Goal: Task Accomplishment & Management: Complete application form

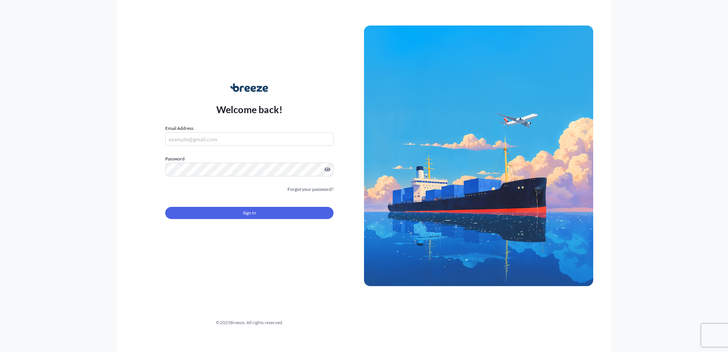
type input "[PERSON_NAME][EMAIL_ADDRESS][PERSON_NAME][DOMAIN_NAME]"
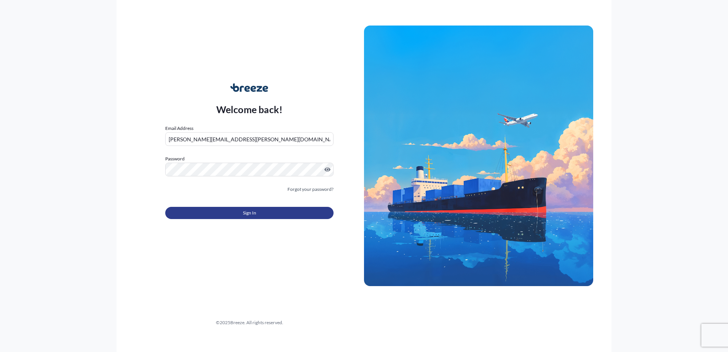
click at [249, 214] on span "Sign In" at bounding box center [249, 213] width 13 height 8
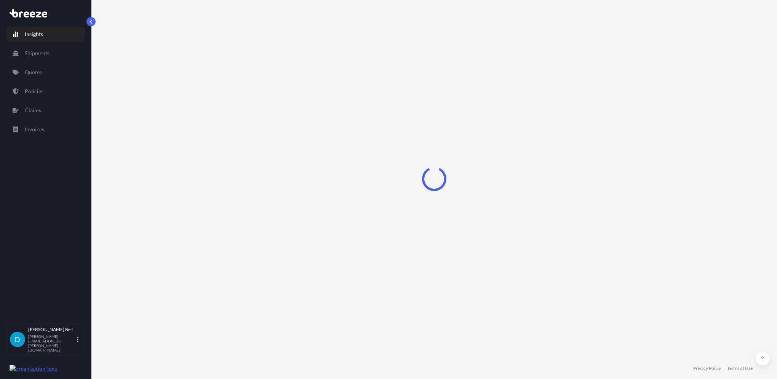
select select "2025"
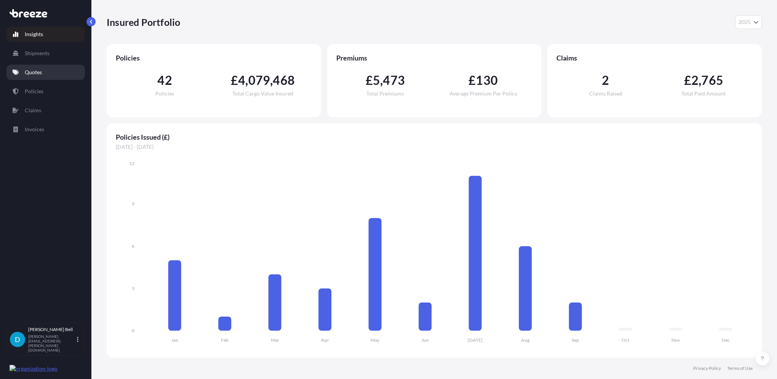
click at [43, 75] on link "Quotes" at bounding box center [45, 72] width 78 height 15
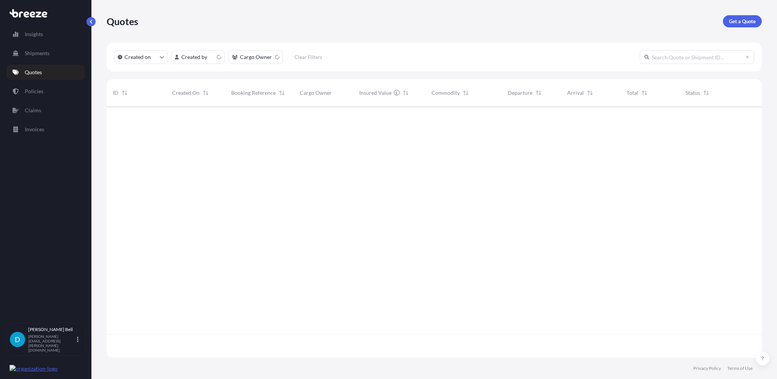
scroll to position [250, 649]
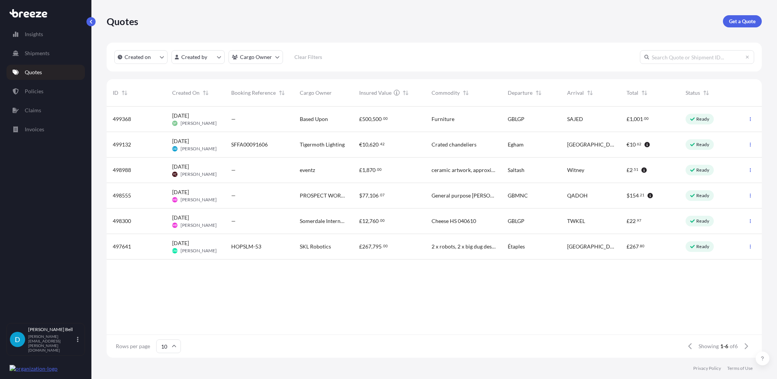
click at [306, 147] on span "Tigermoth Lighting" at bounding box center [322, 145] width 45 height 8
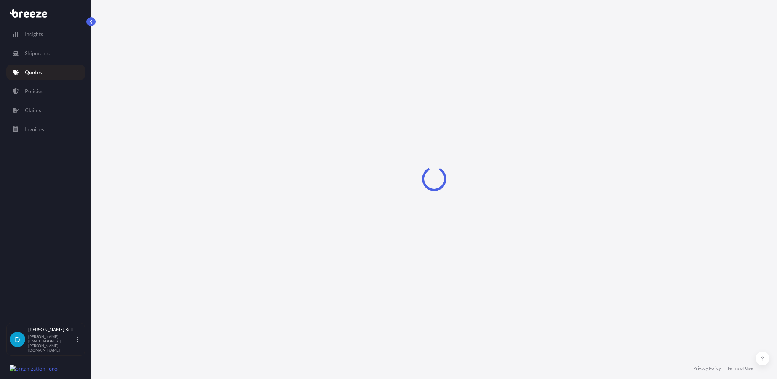
select select "Road"
select select "1"
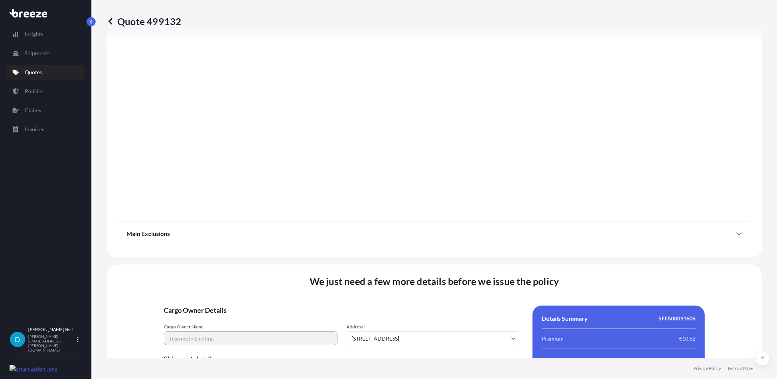
scroll to position [821, 0]
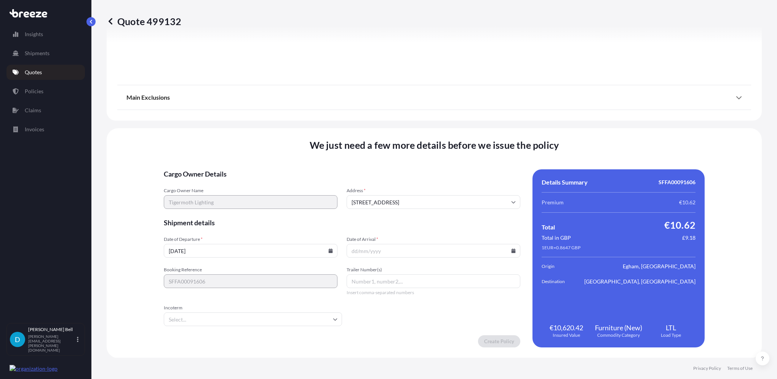
click at [511, 251] on icon at bounding box center [513, 251] width 4 height 5
click at [393, 212] on button "30" at bounding box center [392, 208] width 12 height 12
type input "[DATE]"
click at [393, 279] on input "Trailer Number(s)" at bounding box center [433, 282] width 174 height 14
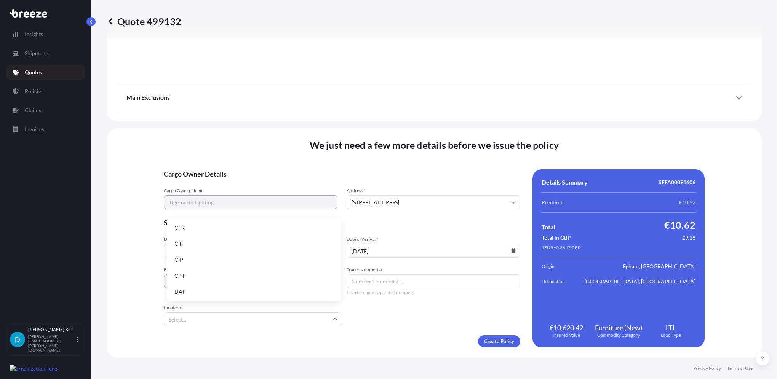
click at [245, 320] on input "Incoterm" at bounding box center [253, 320] width 178 height 14
click at [205, 292] on li "DAP" at bounding box center [254, 292] width 168 height 14
click at [393, 286] on input "Trailer Number(s)" at bounding box center [433, 282] width 174 height 14
paste input "4683348036"
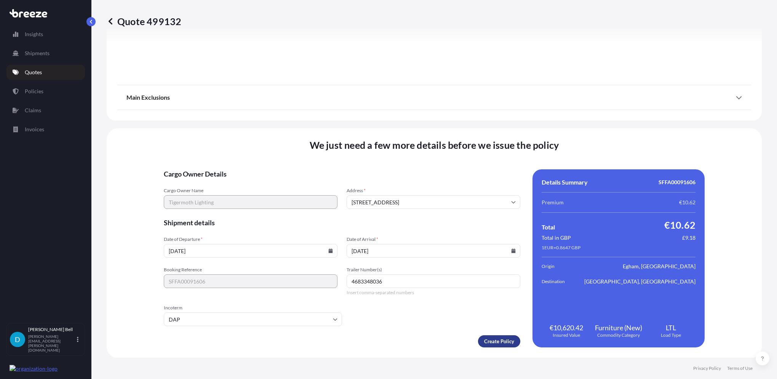
type input "4683348036"
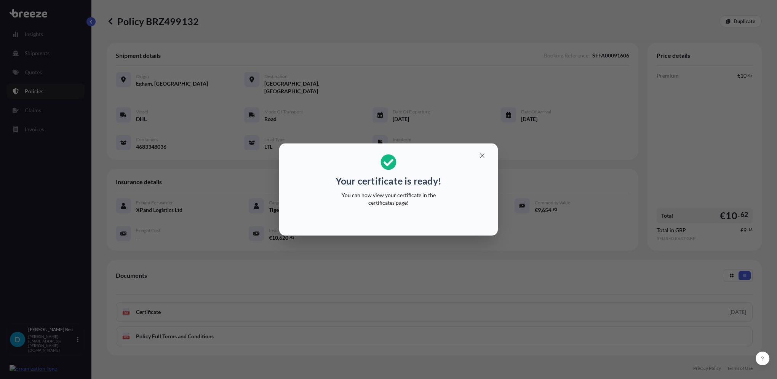
click at [541, 150] on div "Your certificate is ready! You can now view your certificate in the certificate…" at bounding box center [388, 189] width 777 height 379
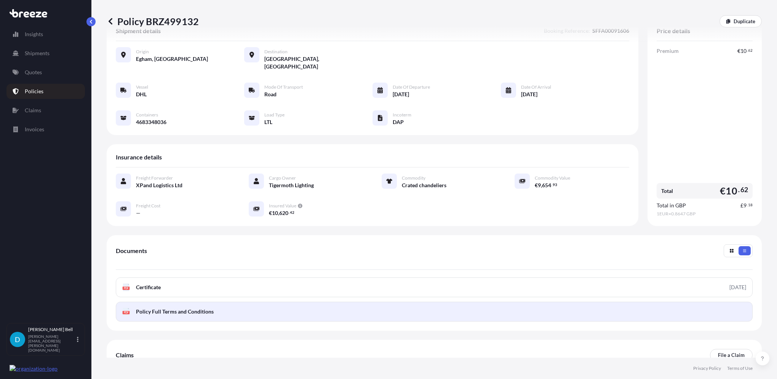
scroll to position [38, 0]
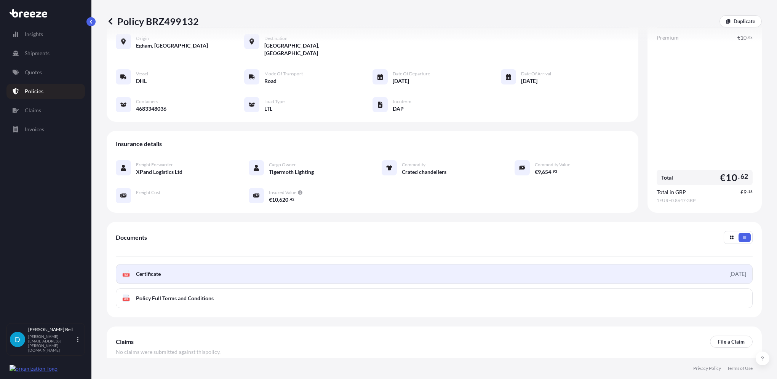
click at [289, 264] on link "PDF Certificate [DATE]" at bounding box center [434, 274] width 637 height 20
